Goal: Obtain resource: Obtain resource

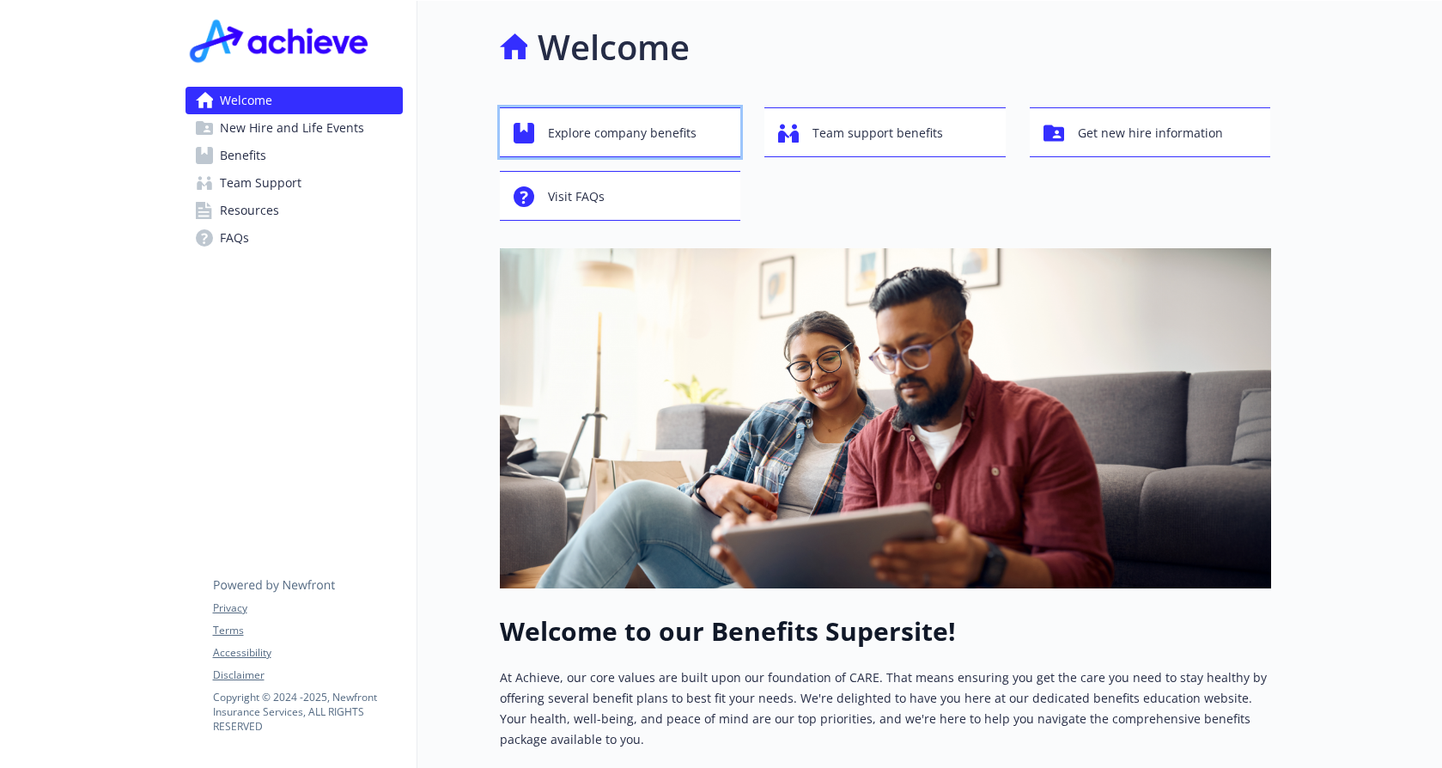
click at [559, 130] on span "Explore company benefits" at bounding box center [622, 133] width 149 height 33
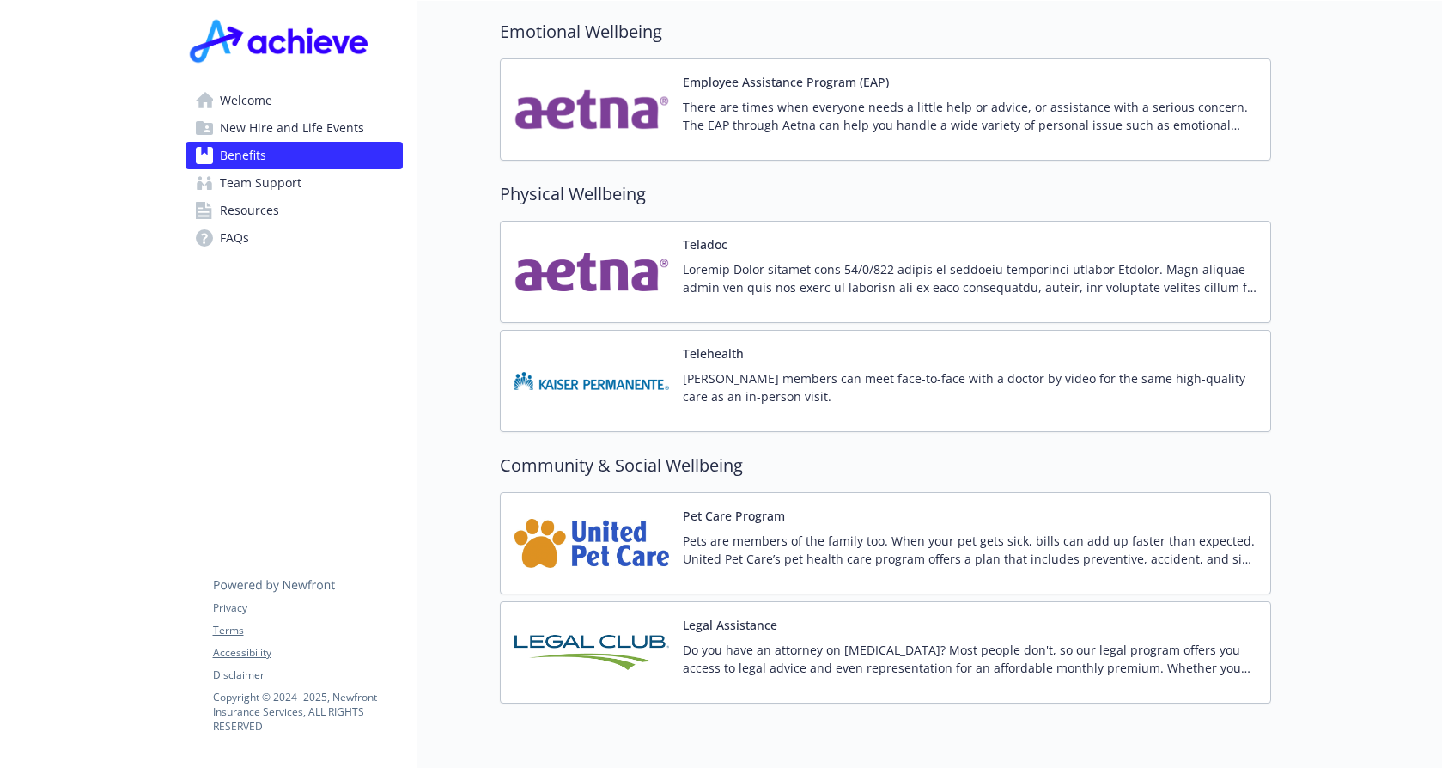
scroll to position [3304, 0]
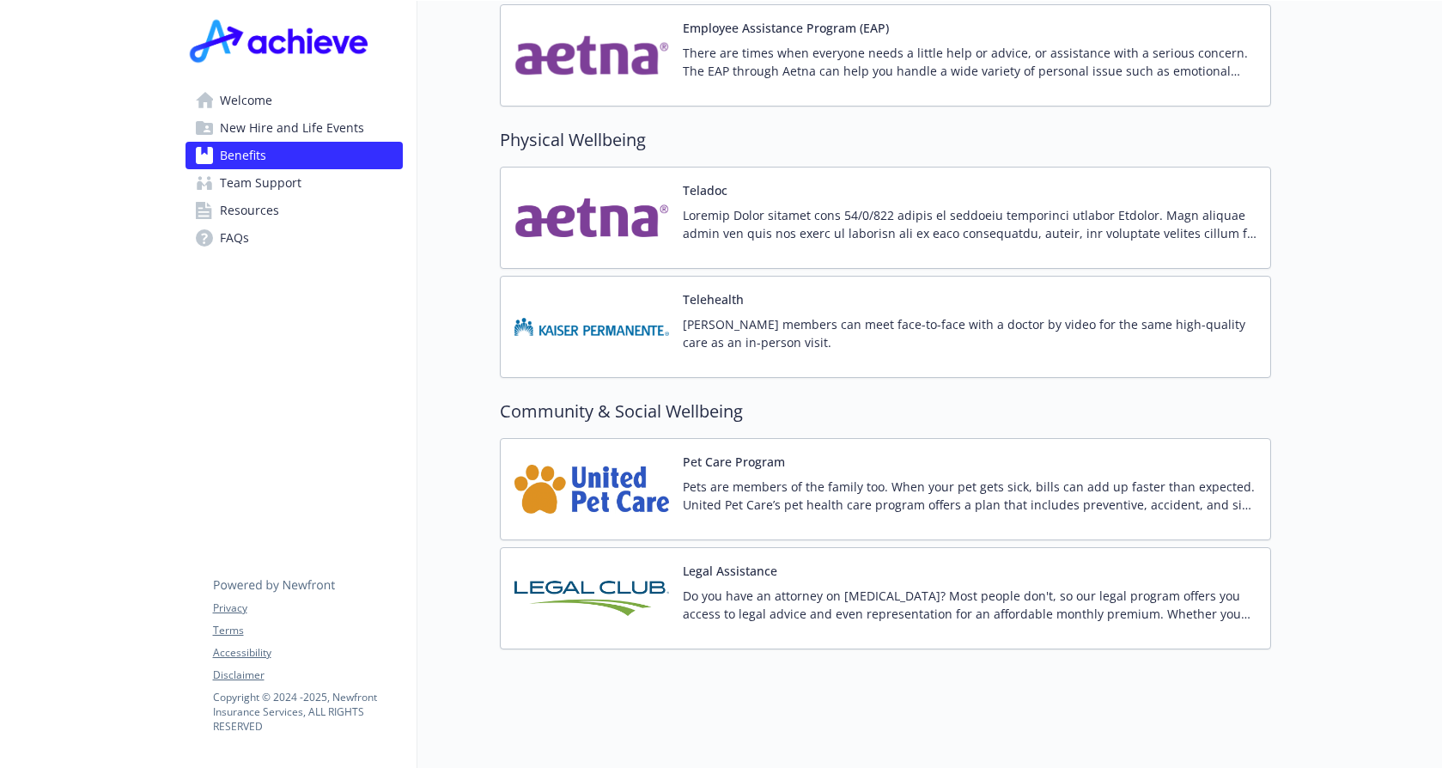
click at [242, 183] on span "Team Support" at bounding box center [261, 182] width 82 height 27
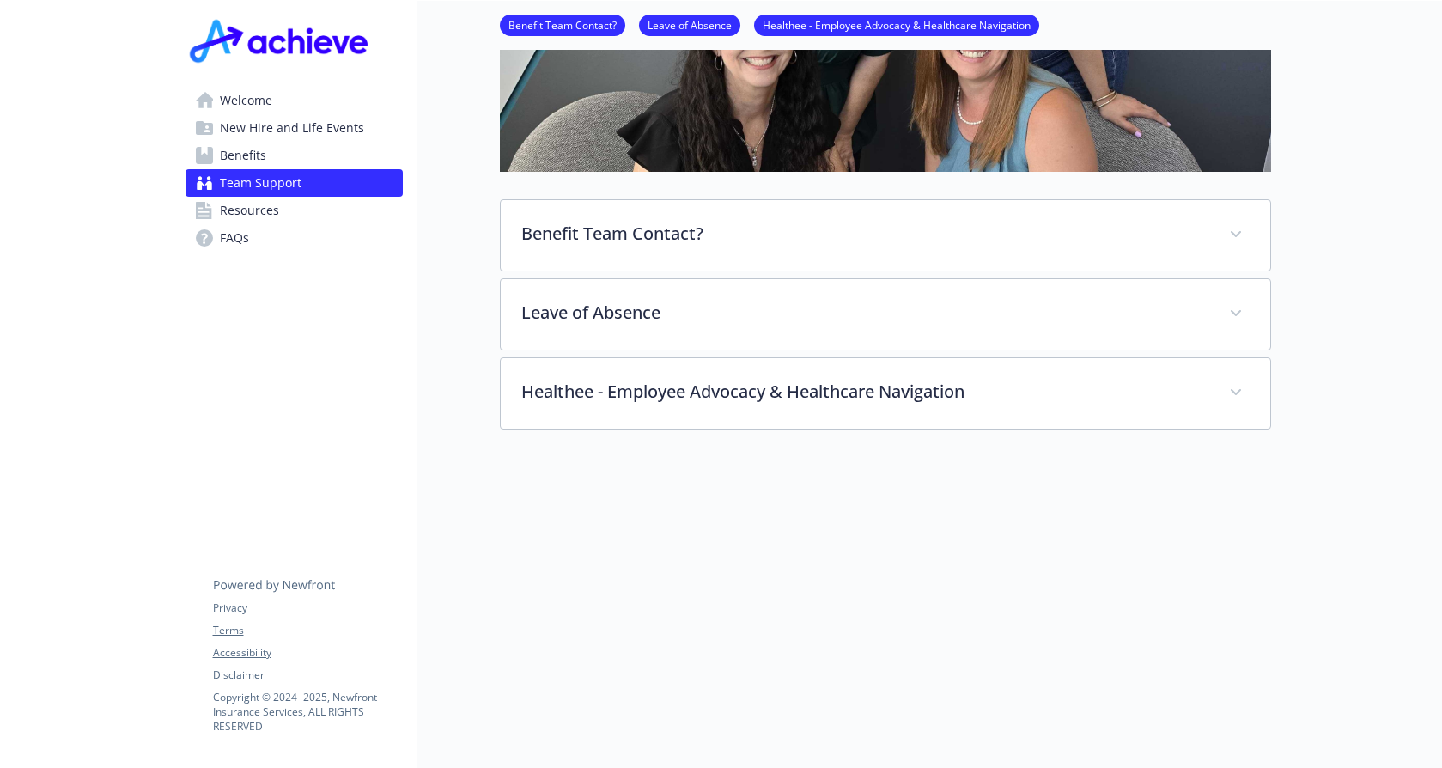
click at [242, 201] on span "Resources" at bounding box center [249, 210] width 59 height 27
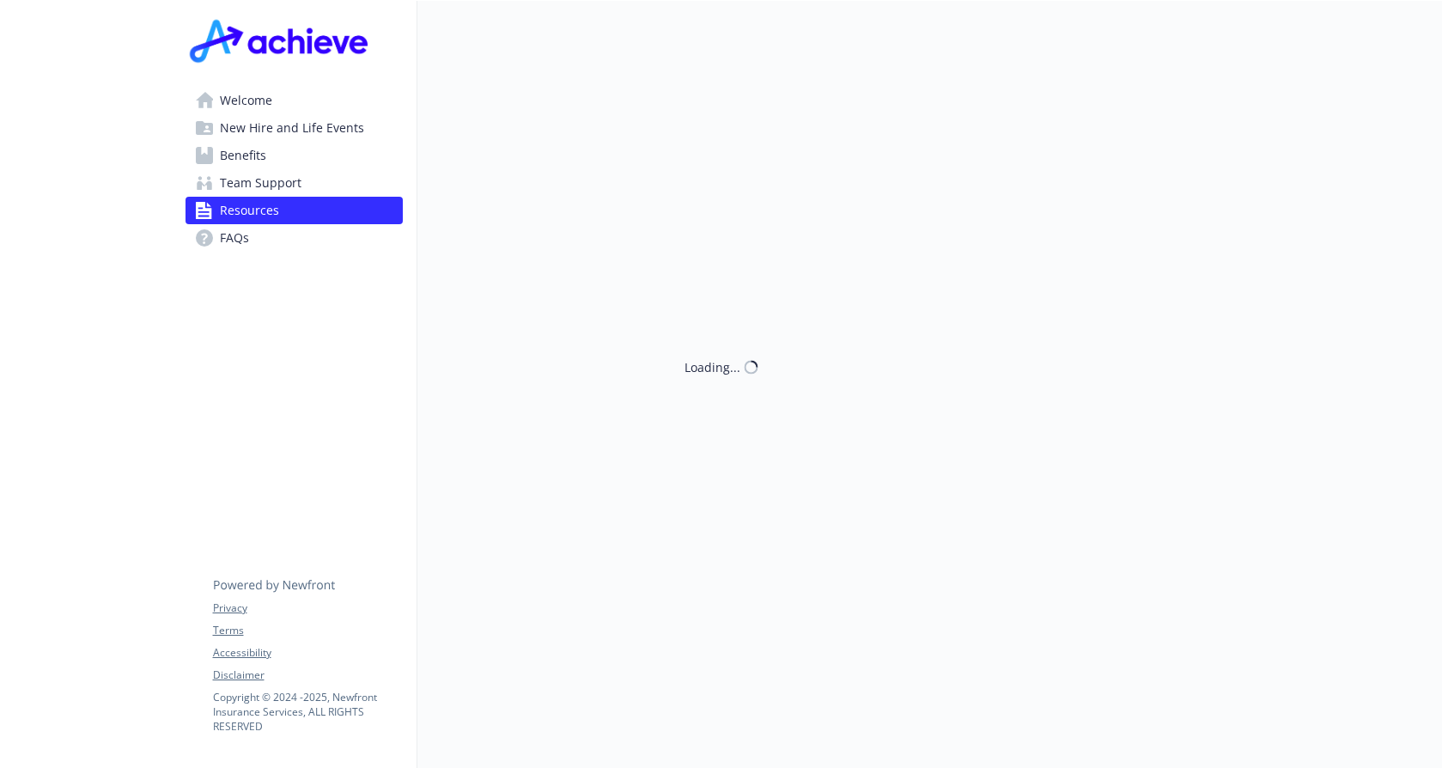
scroll to position [417, 0]
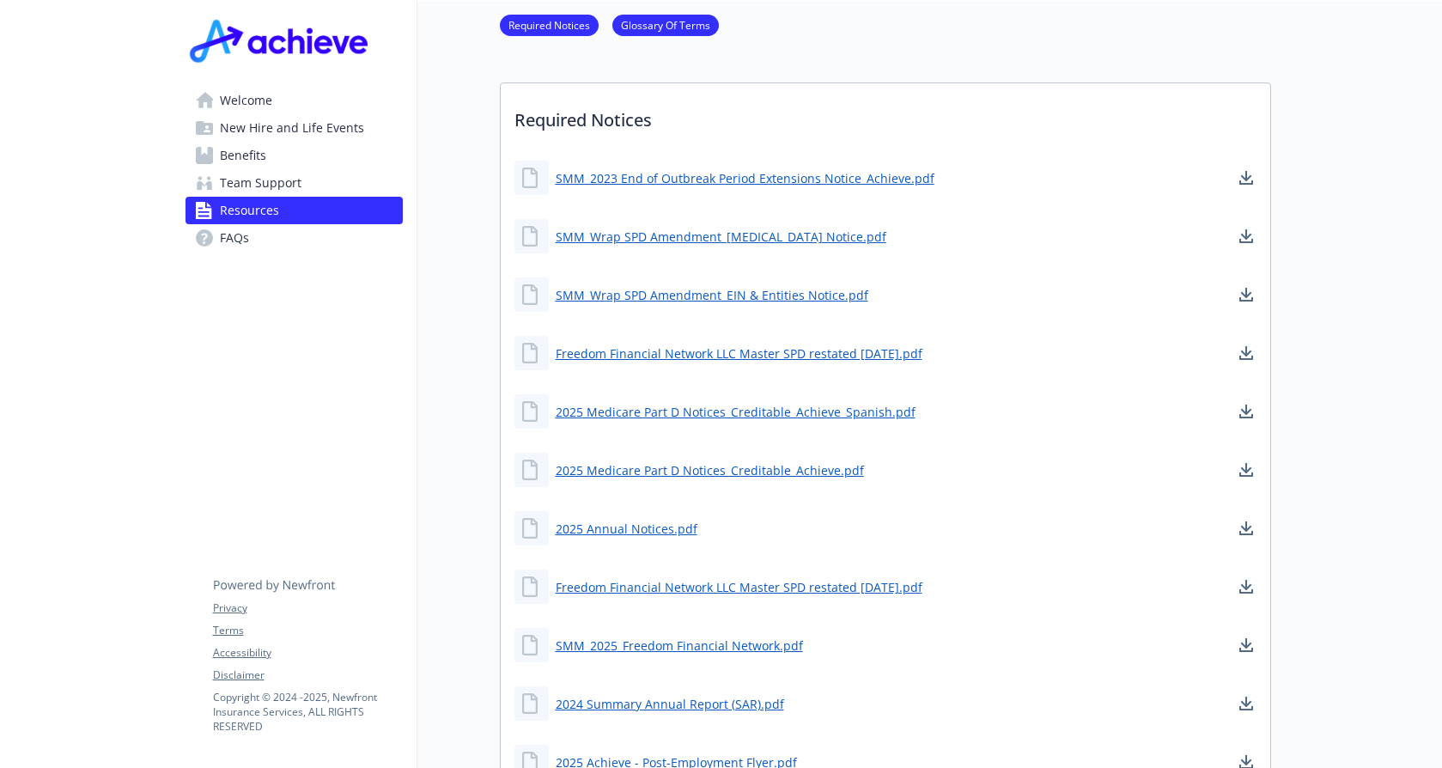
click at [253, 110] on span "Welcome" at bounding box center [246, 100] width 52 height 27
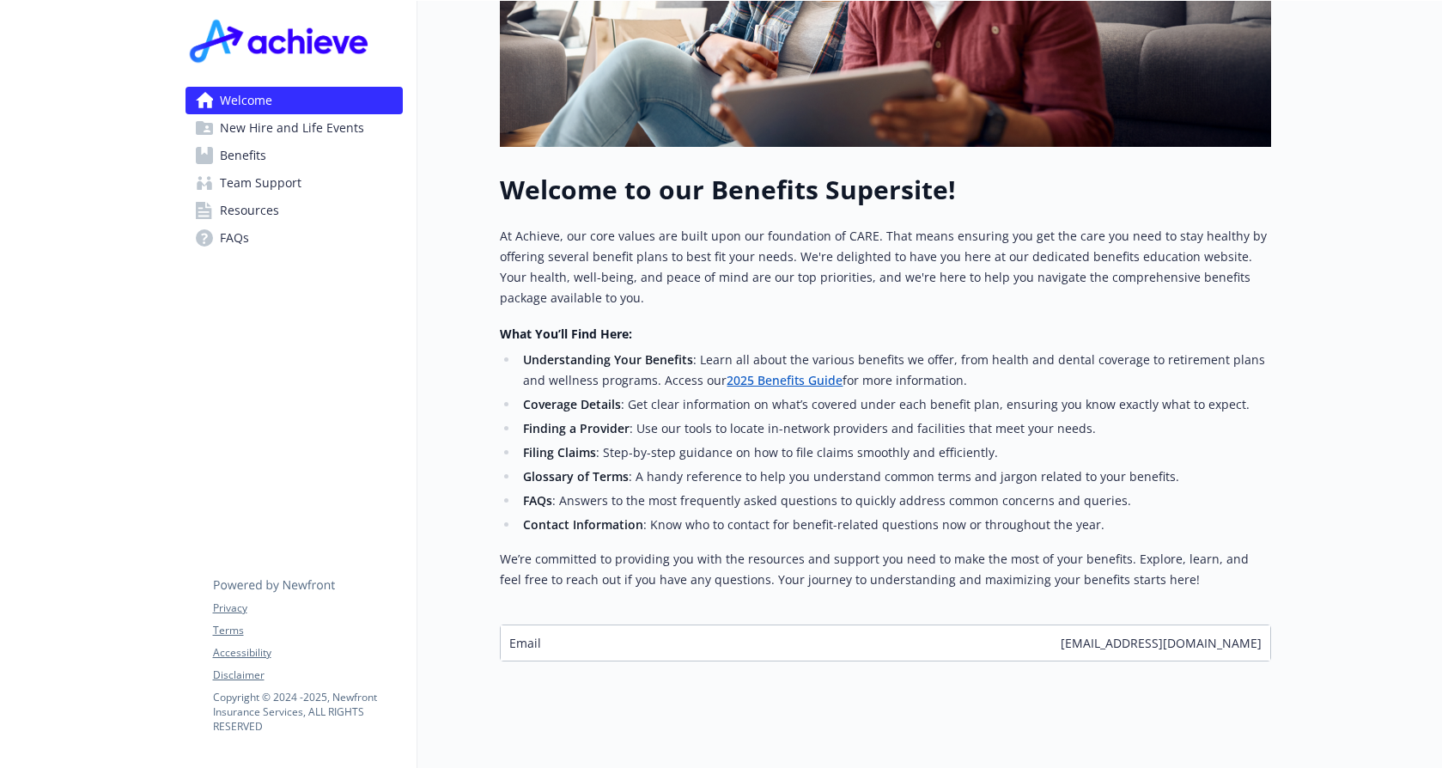
scroll to position [467, 0]
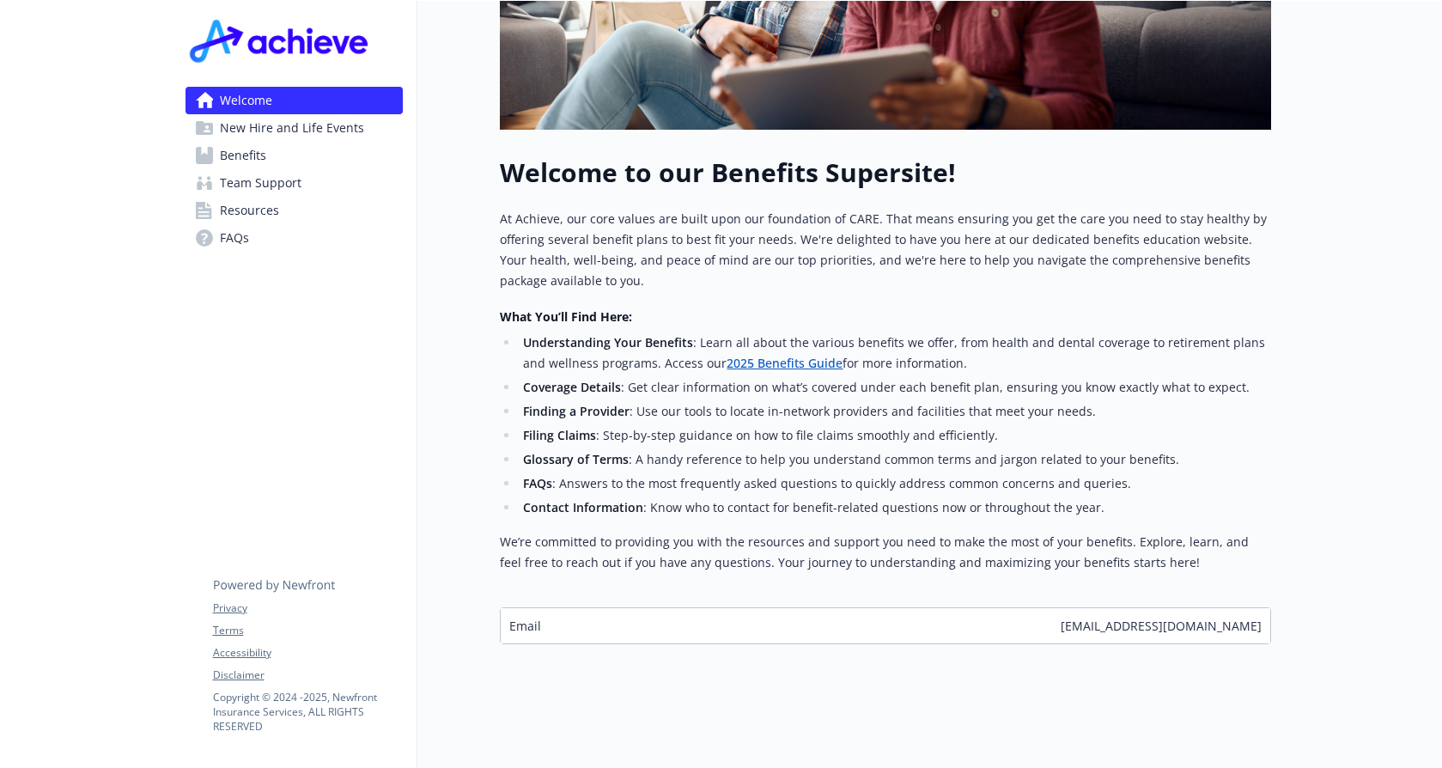
click at [752, 355] on link "2025 Benefits Guide" at bounding box center [785, 363] width 116 height 16
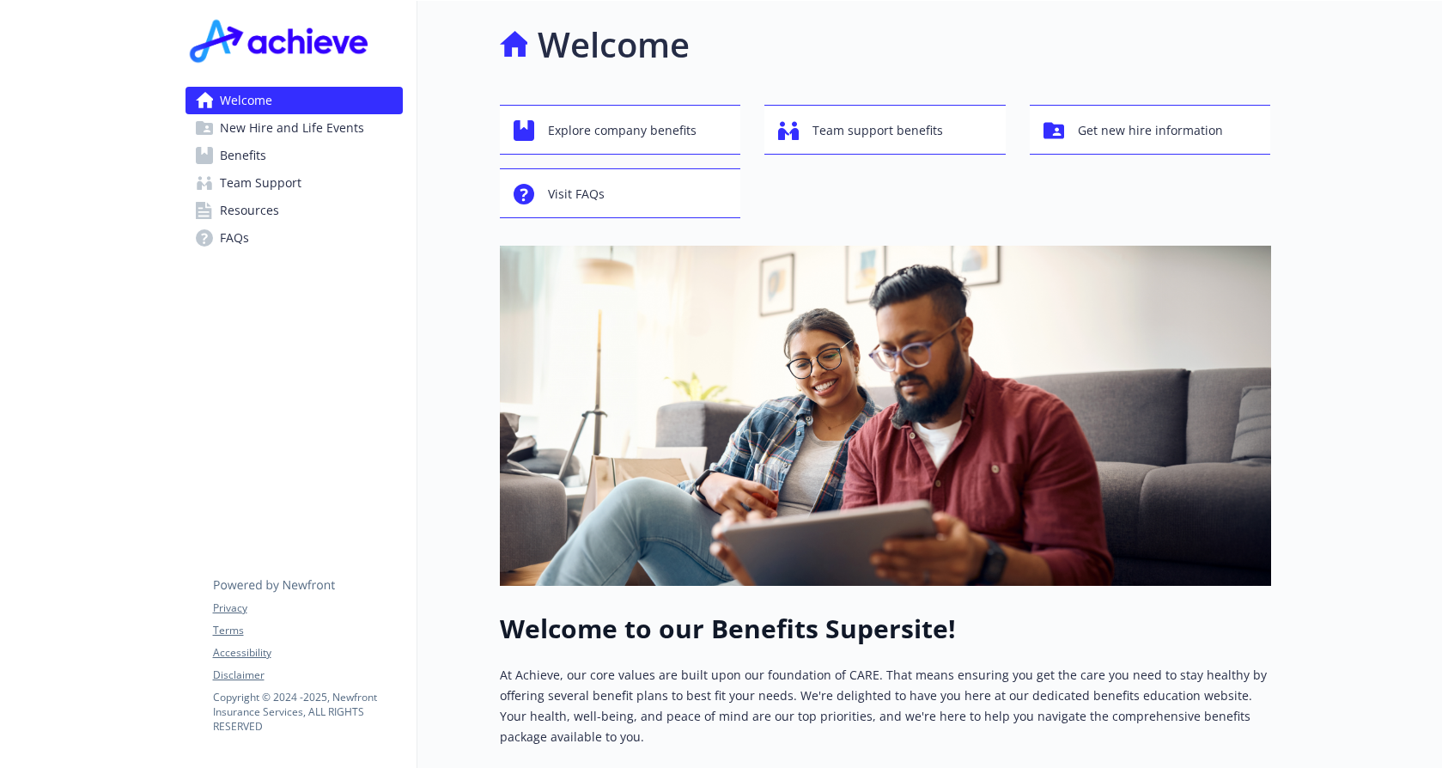
scroll to position [0, 0]
